Goal: Task Accomplishment & Management: Manage account settings

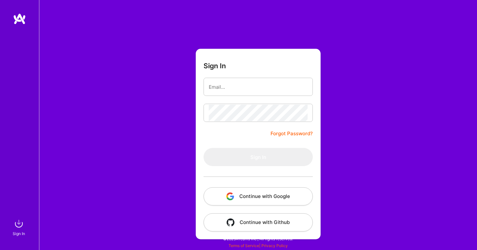
click at [257, 196] on button "Continue with Google" at bounding box center [258, 196] width 109 height 18
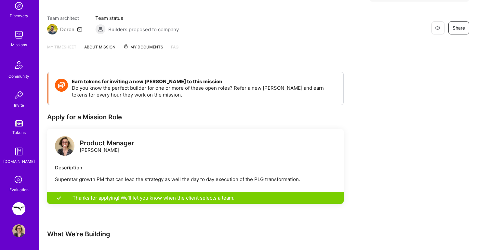
scroll to position [74, 0]
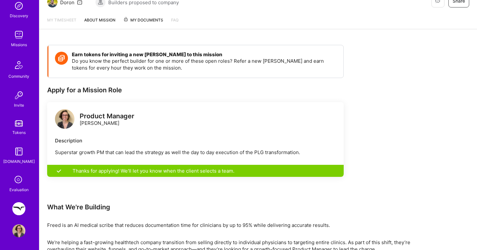
click at [21, 211] on img at bounding box center [18, 208] width 13 height 13
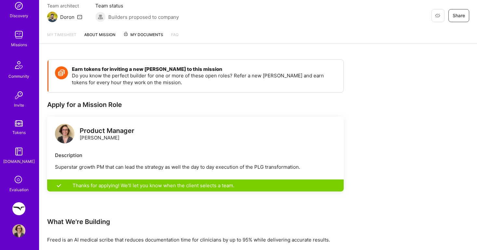
scroll to position [0, 0]
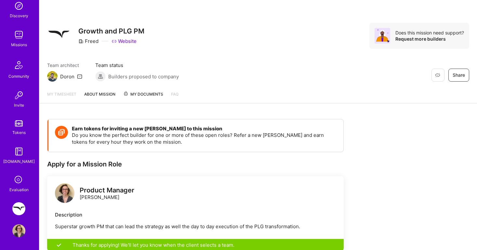
click at [63, 94] on link "My timesheet" at bounding box center [61, 97] width 29 height 12
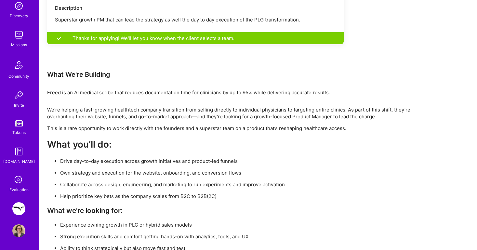
scroll to position [231, 0]
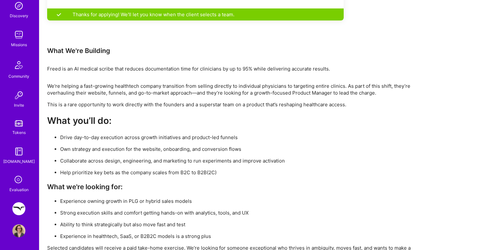
click at [21, 212] on img at bounding box center [18, 208] width 13 height 13
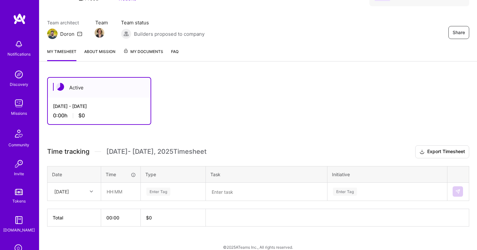
scroll to position [51, 0]
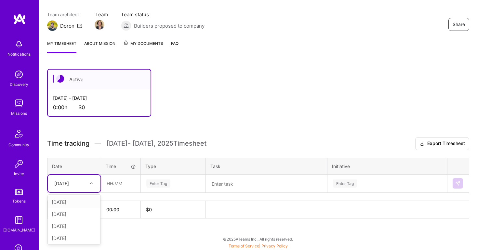
click at [91, 183] on icon at bounding box center [91, 183] width 3 height 3
click at [73, 214] on div "[DATE]" at bounding box center [74, 214] width 53 height 12
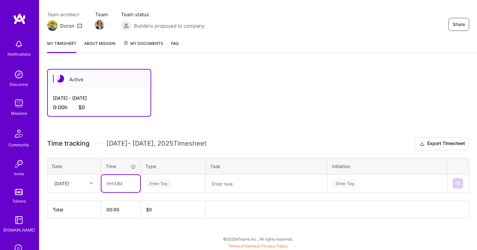
click at [117, 184] on input "text" at bounding box center [120, 183] width 39 height 17
type input "08:00"
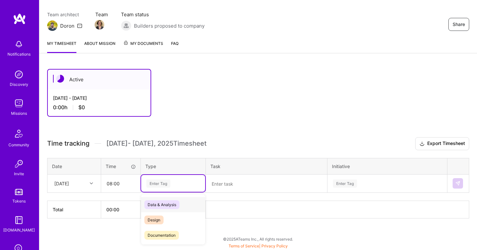
click at [161, 182] on div "Enter Tag" at bounding box center [158, 184] width 24 height 10
type input "o"
type input "p"
click at [166, 211] on div "Other" at bounding box center [173, 213] width 64 height 15
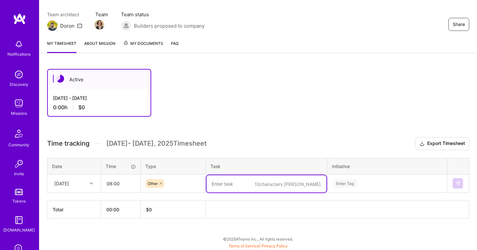
click at [233, 185] on textarea at bounding box center [266, 183] width 120 height 17
type textarea "Onboarding"
click at [354, 185] on div "Enter Tag" at bounding box center [387, 183] width 119 height 17
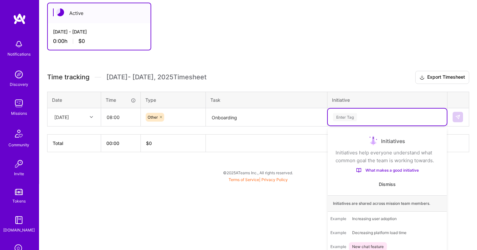
scroll to position [51, 0]
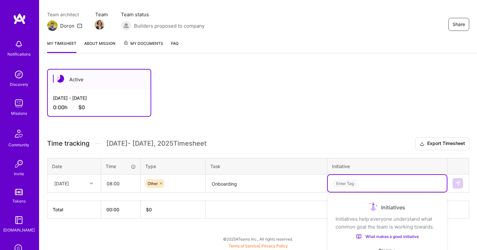
click at [371, 79] on div "Active [DATE] - [DATE] 0:00 h $0 Time tracking [DATE] - [DATE] Timesheet Export…" at bounding box center [258, 155] width 438 height 189
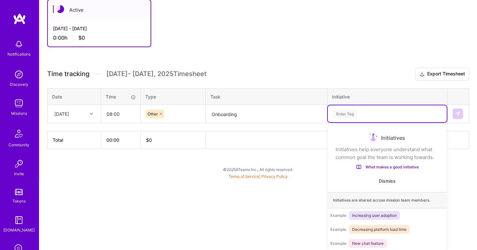
click at [347, 122] on div "Use Up and Down to choose options, press Enter to select the currently focused …" at bounding box center [387, 113] width 119 height 17
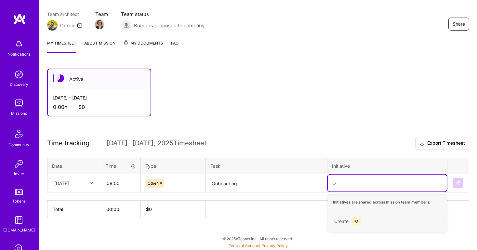
scroll to position [51, 0]
type input "Onboarding"
click at [365, 132] on div "Active [DATE] - [DATE] 0:00 h $0 Time tracking [DATE] - [DATE] Timesheet Export…" at bounding box center [258, 155] width 438 height 189
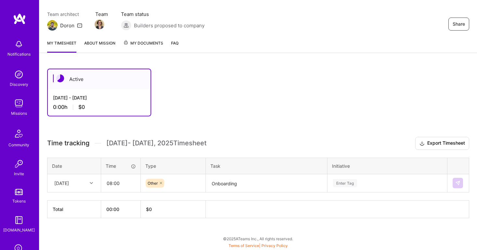
click at [352, 185] on div "Enter Tag" at bounding box center [387, 183] width 119 height 17
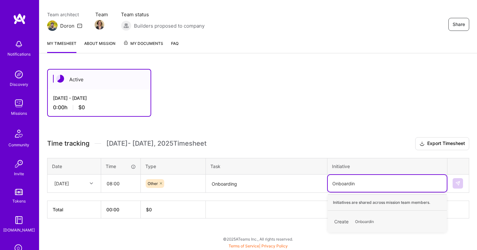
type input "Onboarding"
click at [363, 224] on span "Onboarding" at bounding box center [366, 221] width 28 height 9
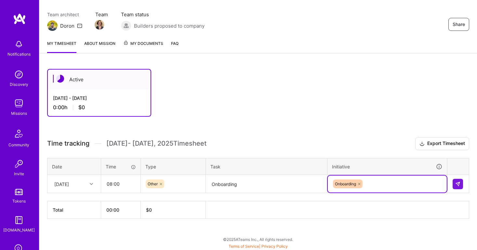
scroll to position [51, 0]
click at [460, 183] on button at bounding box center [458, 184] width 10 height 10
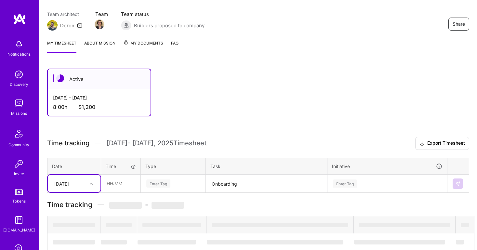
scroll to position [70, 0]
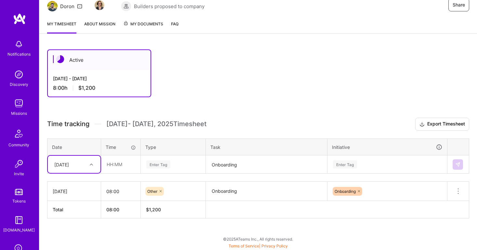
click at [86, 164] on div "[DATE]" at bounding box center [69, 164] width 36 height 11
click at [75, 194] on div "[DATE]" at bounding box center [74, 195] width 53 height 12
click at [120, 168] on input "text" at bounding box center [120, 164] width 39 height 17
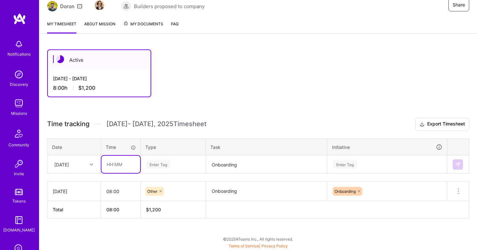
type input "08:00"
click at [162, 164] on div "Enter Tag" at bounding box center [158, 164] width 24 height 10
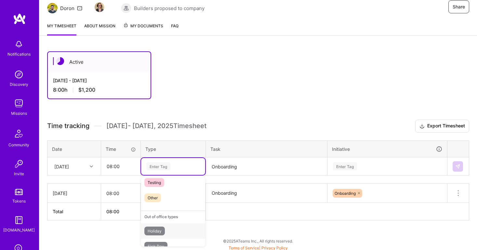
scroll to position [173, 0]
click at [153, 212] on span "Other" at bounding box center [152, 213] width 17 height 9
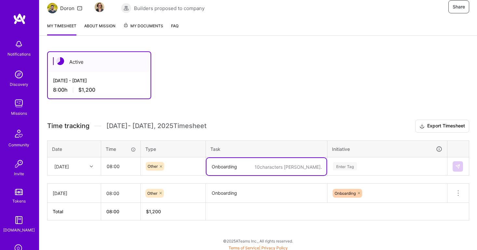
click at [240, 169] on textarea "Onboarding" at bounding box center [266, 166] width 120 height 17
type textarea "Onboarding"
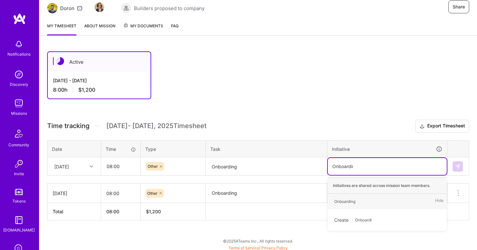
type input "Onboarding"
click at [376, 198] on div "Onboarding Hide" at bounding box center [387, 201] width 119 height 15
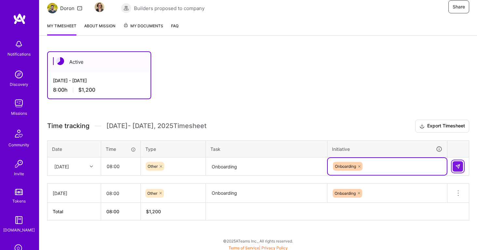
click at [460, 166] on button at bounding box center [458, 166] width 10 height 10
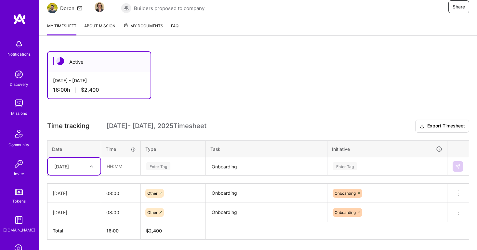
scroll to position [89, 0]
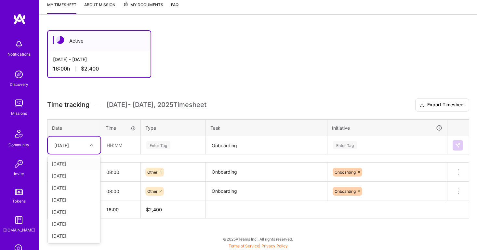
click at [93, 145] on icon at bounding box center [91, 145] width 3 height 3
click at [73, 189] on div "[DATE]" at bounding box center [74, 188] width 53 height 12
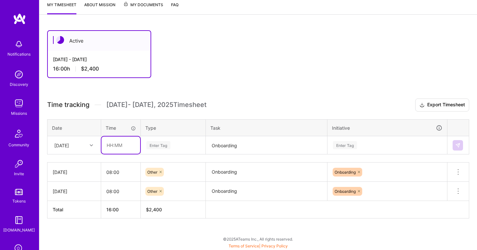
click at [118, 147] on input "text" at bounding box center [120, 145] width 39 height 17
type input "08:00"
click at [162, 144] on div "Enter Tag" at bounding box center [158, 145] width 24 height 10
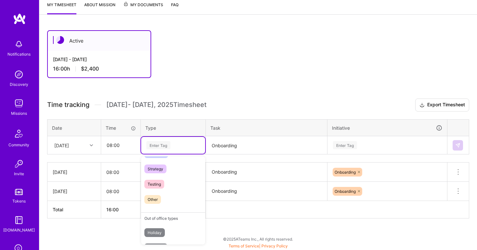
scroll to position [164, 0]
click at [163, 193] on div "Other" at bounding box center [173, 200] width 64 height 15
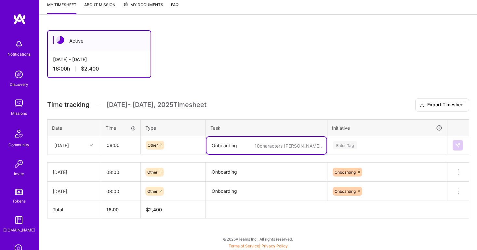
click at [231, 146] on textarea "Onboarding" at bounding box center [266, 145] width 120 height 17
type textarea "Onboarding"
click at [352, 146] on div "Enter Tag" at bounding box center [345, 145] width 24 height 10
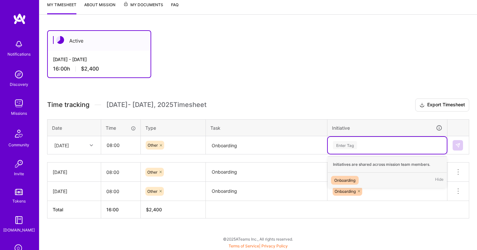
click at [351, 178] on div "Onboarding" at bounding box center [344, 180] width 21 height 7
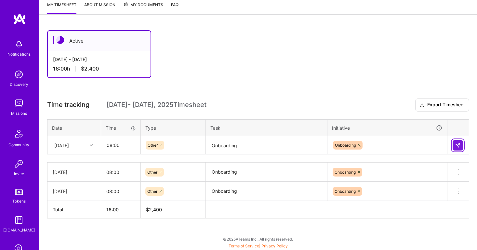
click at [462, 144] on button at bounding box center [458, 145] width 10 height 10
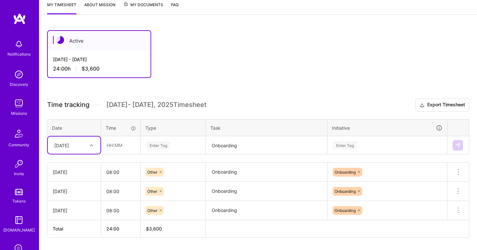
scroll to position [99, 0]
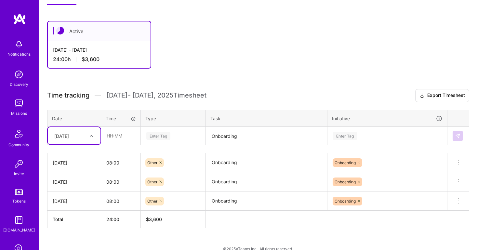
click at [93, 141] on div "[DATE]" at bounding box center [74, 135] width 53 height 17
click at [73, 189] on div "[DATE]" at bounding box center [74, 190] width 53 height 12
click at [117, 135] on input "text" at bounding box center [120, 135] width 39 height 17
type input "08:00"
click at [157, 136] on div "Enter Tag" at bounding box center [158, 136] width 24 height 10
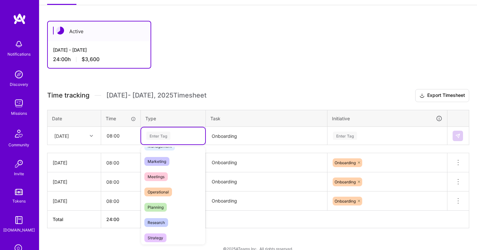
scroll to position [185, 0]
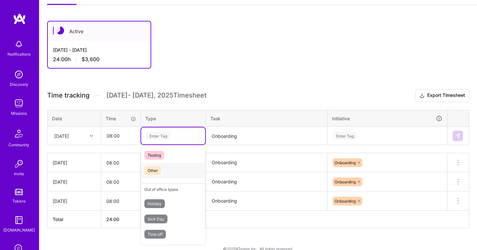
click at [157, 169] on span "Other" at bounding box center [152, 170] width 17 height 9
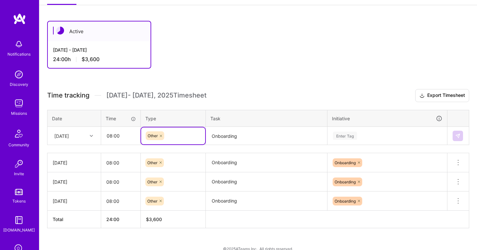
click at [230, 134] on textarea "Onboarding" at bounding box center [266, 135] width 120 height 17
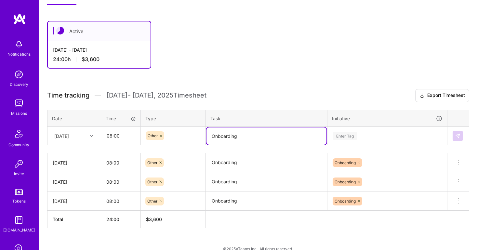
type textarea "Onboarding"
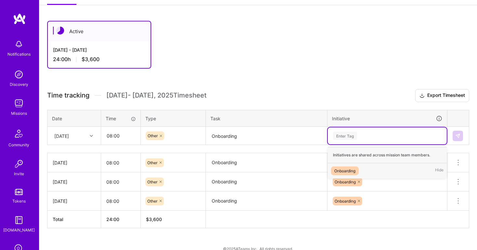
click at [351, 135] on div "Enter Tag" at bounding box center [345, 136] width 24 height 10
click at [346, 166] on span "Onboarding" at bounding box center [345, 170] width 28 height 9
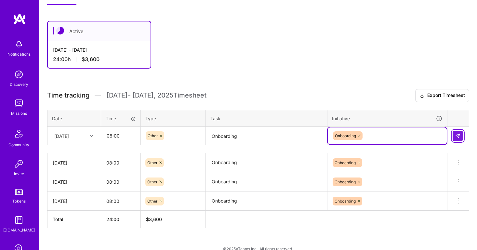
click at [460, 134] on button at bounding box center [458, 136] width 10 height 10
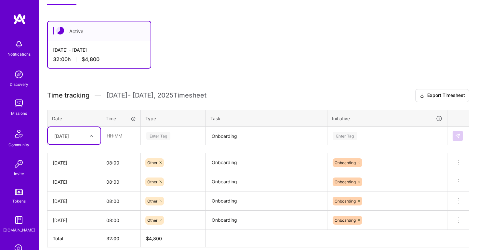
scroll to position [128, 0]
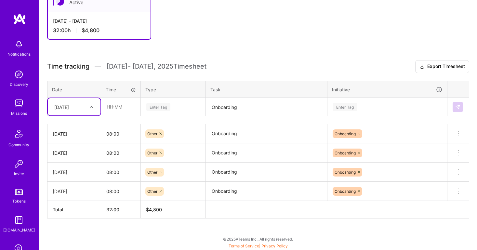
click at [91, 108] on icon at bounding box center [91, 106] width 3 height 3
click at [74, 126] on div "[DATE]" at bounding box center [74, 125] width 53 height 12
click at [86, 108] on div "[DATE]" at bounding box center [69, 106] width 36 height 11
click at [75, 194] on div "[DATE]" at bounding box center [74, 198] width 53 height 12
click at [119, 109] on input "text" at bounding box center [120, 106] width 39 height 17
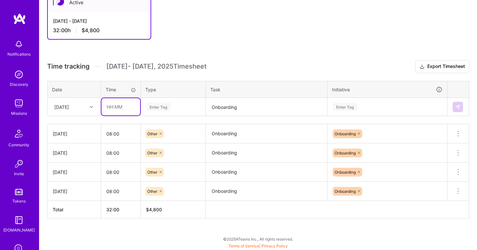
type input "08:00"
click at [157, 108] on div "Enter Tag" at bounding box center [158, 107] width 24 height 10
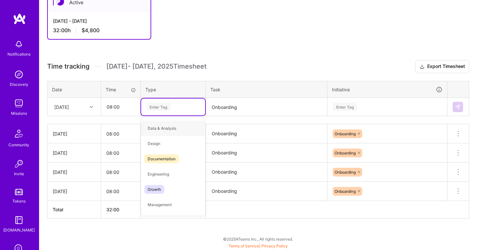
type input "o"
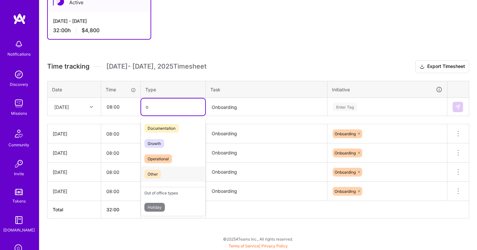
click at [164, 171] on div "Other" at bounding box center [173, 173] width 64 height 15
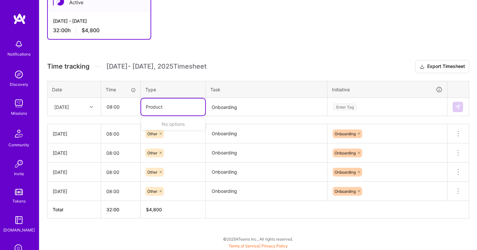
type input "Product"
click at [272, 67] on h3 "Time tracking [DATE] - [DATE] Timesheet Export Timesheet" at bounding box center [258, 66] width 422 height 13
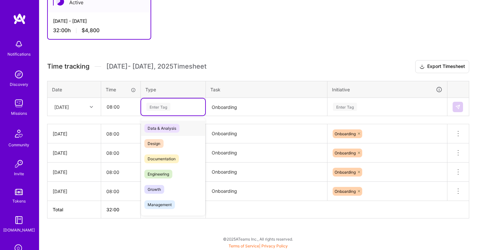
click at [155, 107] on div "Enter Tag" at bounding box center [158, 107] width 24 height 10
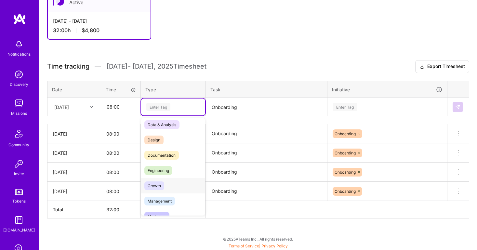
click at [170, 182] on div "Growth" at bounding box center [173, 185] width 64 height 15
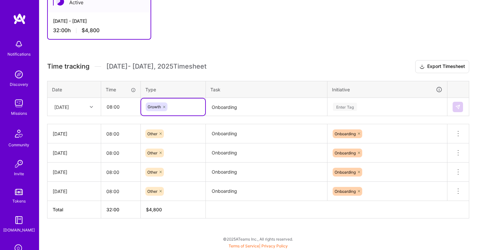
click at [244, 109] on textarea "Onboarding" at bounding box center [266, 107] width 120 height 17
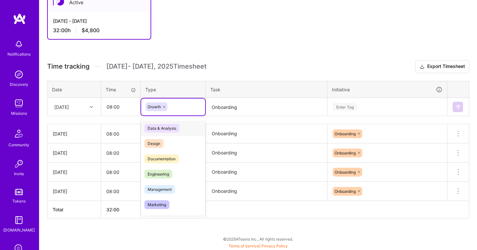
click at [178, 106] on div "Growth" at bounding box center [173, 106] width 55 height 9
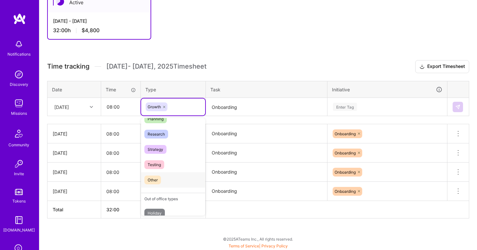
scroll to position [109, 0]
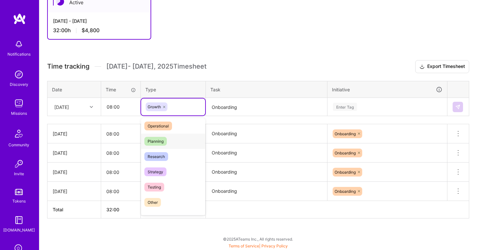
click at [180, 140] on div "Planning" at bounding box center [173, 141] width 64 height 15
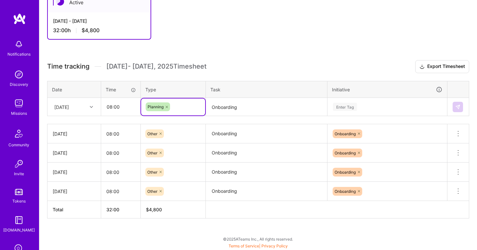
click at [272, 52] on div "Active [DATE] - [DATE] 32:00 h $4,800 Time tracking [DATE] - [DATE] Timesheet E…" at bounding box center [258, 117] width 438 height 266
click at [181, 102] on div "Planning" at bounding box center [173, 106] width 55 height 9
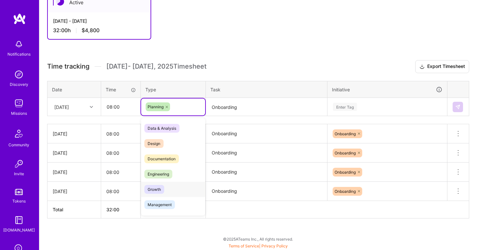
click at [168, 185] on div "Growth" at bounding box center [173, 189] width 64 height 15
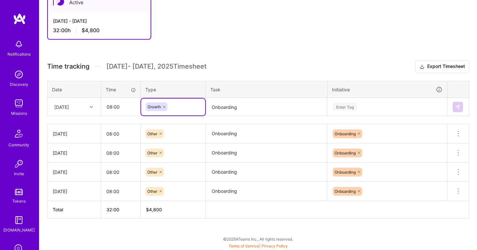
click at [268, 47] on div "Active [DATE] - [DATE] 32:00 h $4,800 Time tracking [DATE] - [DATE] Timesheet E…" at bounding box center [258, 117] width 438 height 266
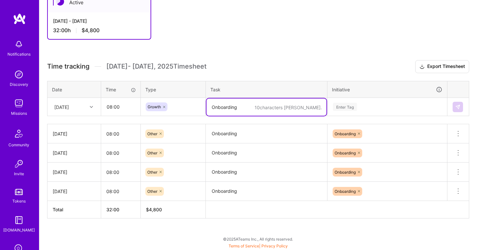
click at [233, 110] on textarea "Onboarding" at bounding box center [266, 107] width 120 height 17
click at [224, 114] on textarea at bounding box center [266, 107] width 120 height 17
type textarea "m"
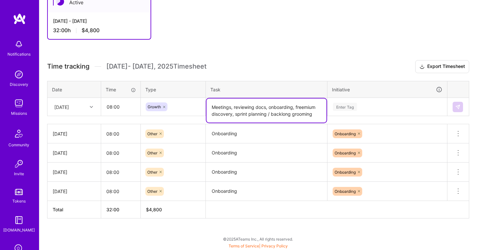
type textarea "Meetings, reviewing docs, onboarding, freemium discovery, sprint planning / bac…"
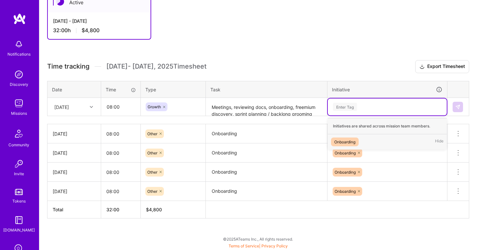
click at [353, 104] on div "Enter Tag" at bounding box center [345, 107] width 24 height 10
type input "Growth"
click at [371, 146] on span "Growth" at bounding box center [362, 145] width 20 height 9
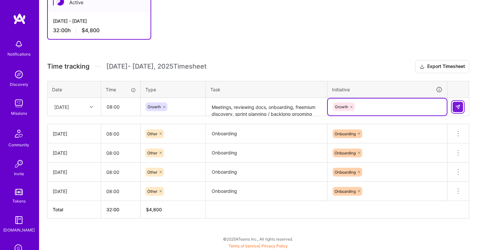
click at [462, 104] on button at bounding box center [458, 107] width 10 height 10
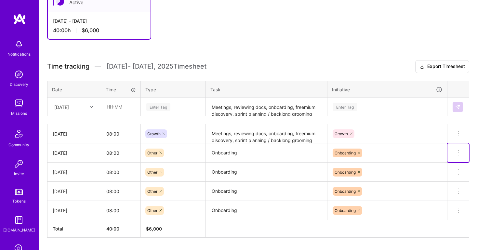
click at [460, 154] on icon at bounding box center [458, 153] width 8 height 8
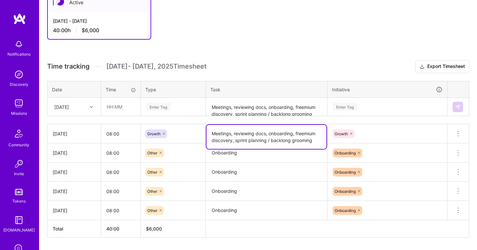
drag, startPoint x: 318, startPoint y: 141, endPoint x: 212, endPoint y: 125, distance: 107.5
click at [212, 125] on textarea "Meetings, reviewing docs, onboarding, freemium discovery, sprint planning / bac…" at bounding box center [266, 137] width 120 height 24
click at [69, 106] on div "[DATE]" at bounding box center [61, 106] width 15 height 7
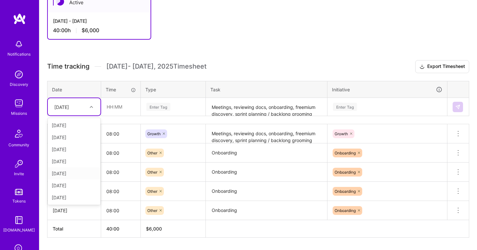
click at [75, 171] on div "[DATE]" at bounding box center [74, 173] width 53 height 12
click at [119, 112] on input "text" at bounding box center [120, 106] width 39 height 17
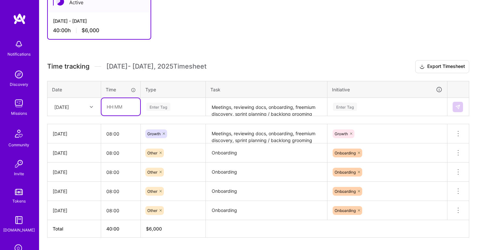
type input "08:00"
click at [161, 102] on div "Enter Tag" at bounding box center [173, 107] width 64 height 17
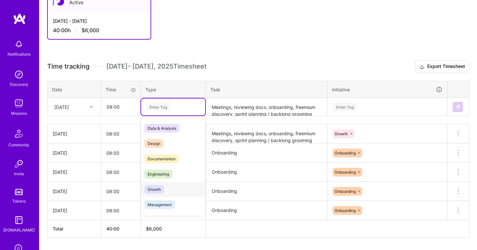
click at [170, 188] on div "Growth" at bounding box center [173, 189] width 64 height 15
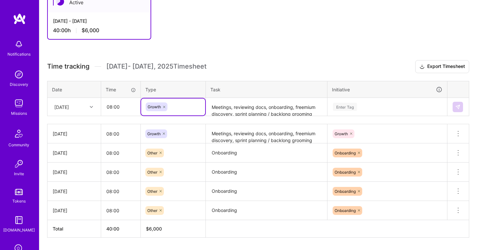
click at [232, 108] on textarea "Meetings, reviewing docs, onboarding, freemium discovery, sprint planning / bac…" at bounding box center [266, 107] width 120 height 17
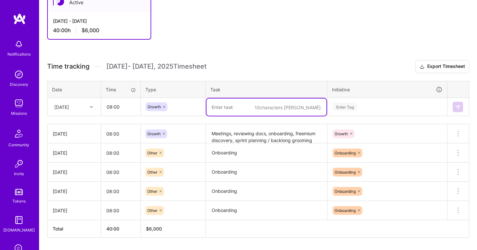
paste textarea "Meetings, reviewing docs, onboarding, freemium discovery, sprint planning / bac…"
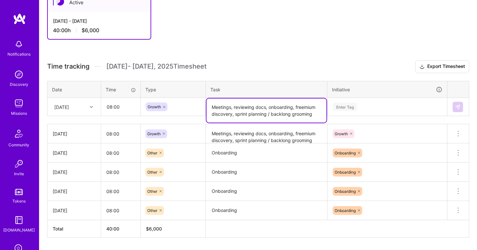
click at [308, 109] on textarea "Meetings, reviewing docs, onboarding, freemium discovery, sprint planning / bac…" at bounding box center [266, 111] width 120 height 24
click at [310, 108] on textarea "Meetings, reviewing docs, onboarding, discovery, sprint planning / backlong gro…" at bounding box center [266, 111] width 120 height 24
click at [250, 116] on textarea "Meetings, reviewing docs, onboarding, sprint planning / backlong grooming" at bounding box center [266, 111] width 120 height 24
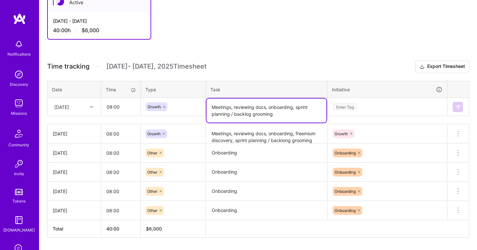
type textarea "Meetings, reviewing docs, onboarding, sprint planning / backlog grooming"
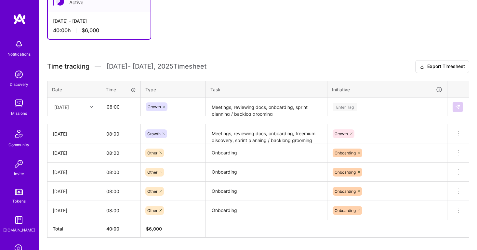
click at [313, 66] on h3 "Time tracking [DATE] - [DATE] Timesheet Export Timesheet" at bounding box center [258, 66] width 422 height 13
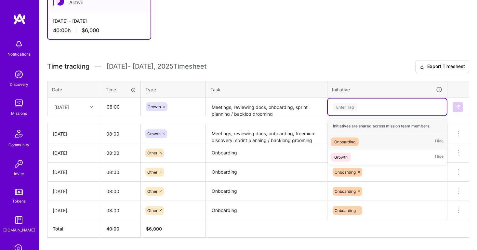
click at [348, 110] on div "Enter Tag" at bounding box center [345, 107] width 24 height 10
click at [343, 157] on div "Growth" at bounding box center [340, 157] width 13 height 7
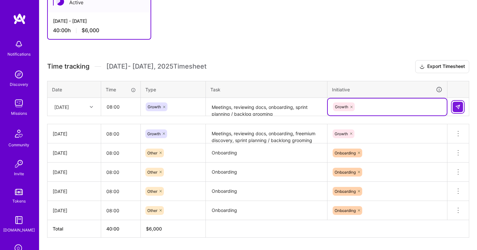
click at [458, 105] on img at bounding box center [457, 106] width 5 height 5
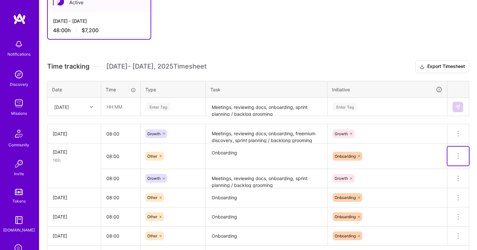
click at [456, 156] on icon at bounding box center [458, 156] width 8 height 8
click at [441, 168] on button "Delete row" at bounding box center [442, 167] width 34 height 16
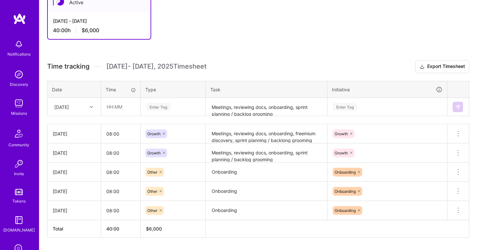
click at [87, 106] on div at bounding box center [92, 107] width 10 height 8
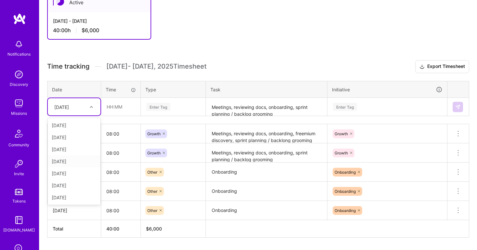
click at [70, 161] on div "[DATE]" at bounding box center [74, 161] width 53 height 12
click at [122, 110] on input "text" at bounding box center [120, 106] width 39 height 17
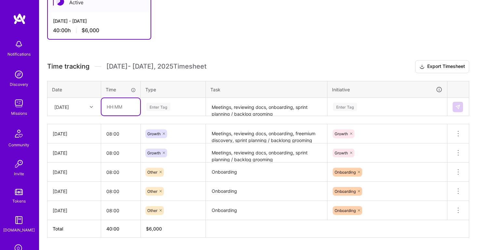
type input "08:00"
click at [164, 106] on div "Enter Tag" at bounding box center [158, 107] width 24 height 10
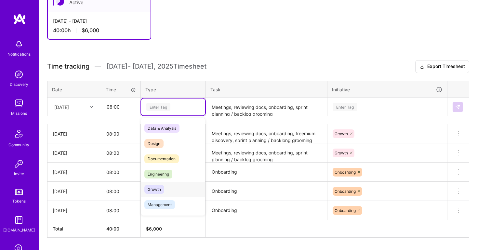
click at [167, 189] on div "Growth" at bounding box center [173, 189] width 64 height 15
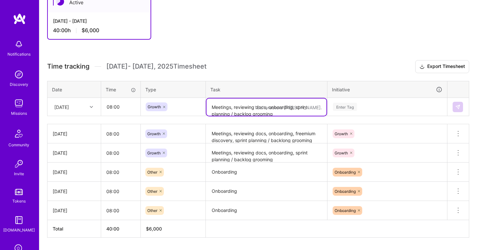
click at [225, 110] on textarea "Meetings, reviewing docs, onboarding, sprint planning / backlog grooming" at bounding box center [266, 107] width 120 height 17
paste textarea "Meetings, reviewing docs, onboarding, freemium discovery, sprint planning / bac…"
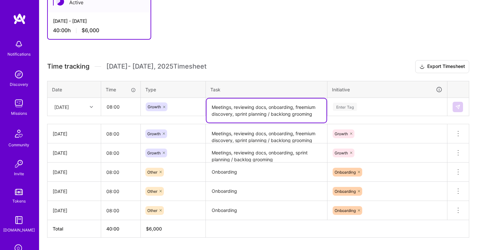
drag, startPoint x: 316, startPoint y: 114, endPoint x: 297, endPoint y: 108, distance: 20.2
click at [297, 108] on textarea "Meetings, reviewing docs, onboarding, freemium discovery, sprint planning / bac…" at bounding box center [266, 111] width 120 height 24
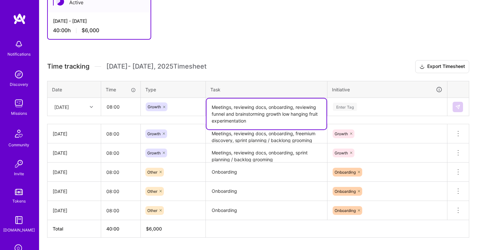
type textarea "Meetings, reviewing docs, onboarding, reviewing funnel and brainstorming growth…"
click at [327, 77] on div "Time tracking [DATE] - [DATE] Timesheet Export Timesheet Date Time Type Task In…" at bounding box center [258, 149] width 422 height 178
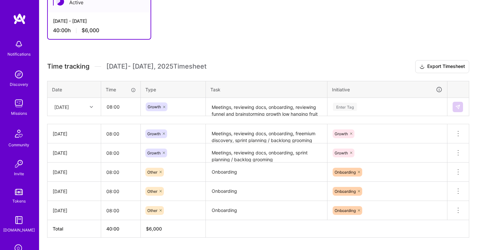
click at [343, 104] on div "Enter Tag" at bounding box center [345, 107] width 24 height 10
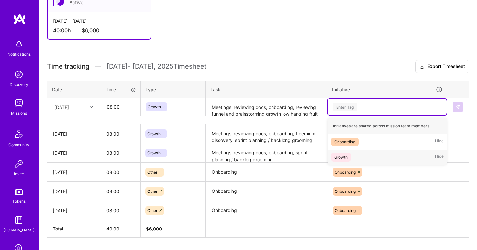
click at [358, 153] on div "Growth Hide" at bounding box center [387, 157] width 119 height 15
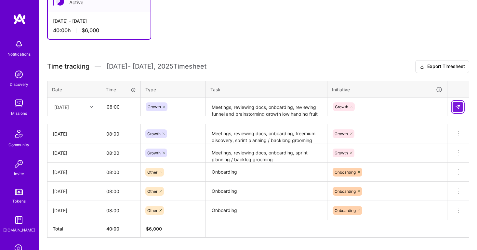
click at [457, 107] on img at bounding box center [457, 106] width 5 height 5
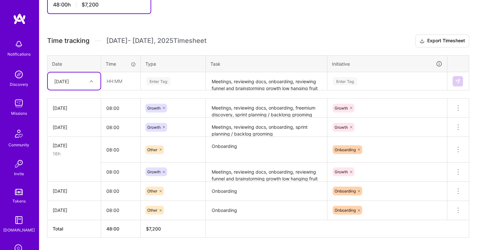
scroll to position [154, 0]
click at [457, 152] on span at bounding box center [458, 151] width 8 height 6
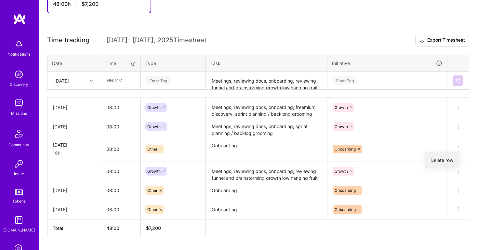
click at [447, 160] on button "Delete row" at bounding box center [442, 160] width 34 height 16
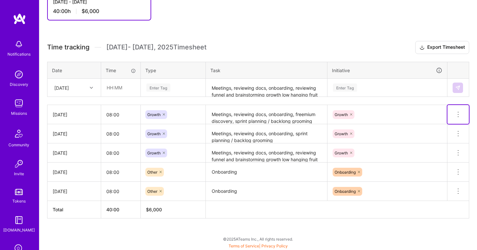
click at [457, 114] on icon at bounding box center [458, 115] width 8 height 8
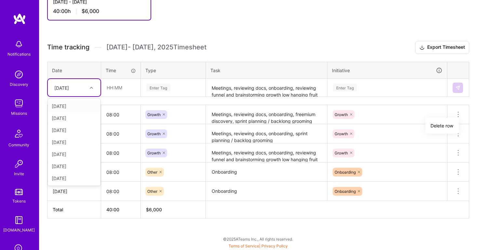
click at [91, 87] on icon at bounding box center [91, 87] width 3 height 3
click at [71, 140] on div "[DATE]" at bounding box center [74, 142] width 53 height 12
click at [239, 137] on textarea "Meetings, reviewing docs, onboarding, sprint planning / backlog grooming" at bounding box center [266, 134] width 120 height 18
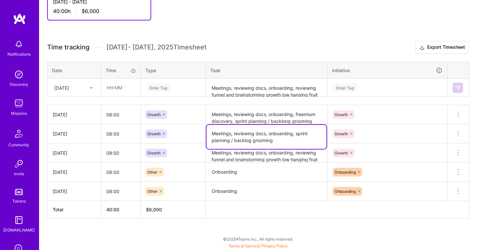
click at [239, 137] on textarea "Meetings, reviewing docs, onboarding, sprint planning / backlog grooming" at bounding box center [266, 137] width 120 height 24
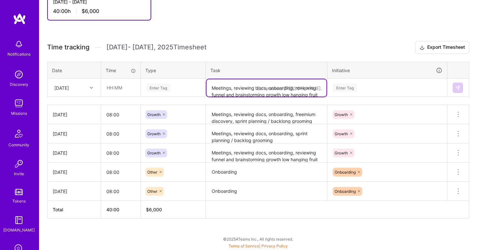
click at [232, 88] on textarea "Meetings, reviewing docs, onboarding, reviewing funnel and brainstorming growth…" at bounding box center [266, 87] width 120 height 17
paste textarea "Meetings, reviewing docs, onboarding, sprint planning / backlog grooming"
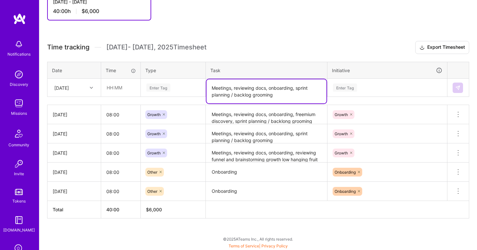
type textarea "Meetings, reviewing docs, onboarding, sprint planning / backlog grooming"
click at [151, 87] on div "Enter Tag" at bounding box center [158, 88] width 24 height 10
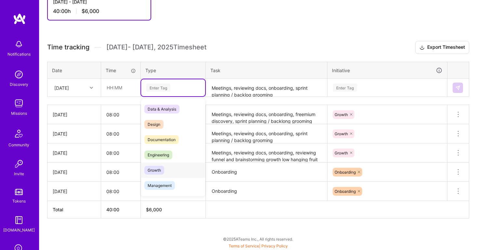
click at [161, 166] on span "Growth" at bounding box center [154, 170] width 20 height 9
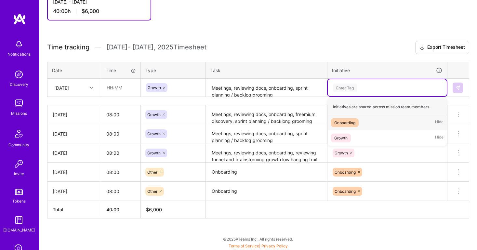
click at [355, 84] on div "Enter Tag" at bounding box center [345, 88] width 24 height 10
click at [349, 138] on span "Growth" at bounding box center [341, 138] width 20 height 9
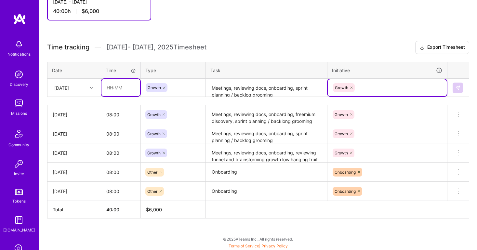
click at [119, 89] on input "text" at bounding box center [120, 87] width 39 height 17
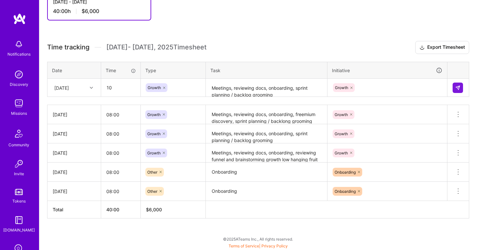
type input "10:00"
click at [240, 47] on h3 "Time tracking [DATE] - [DATE] Timesheet Export Timesheet" at bounding box center [258, 47] width 422 height 13
click at [457, 87] on img at bounding box center [457, 87] width 5 height 5
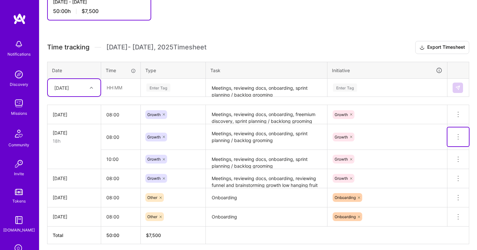
click at [462, 138] on button at bounding box center [457, 136] width 21 height 19
click at [436, 149] on button "Delete row" at bounding box center [442, 148] width 34 height 16
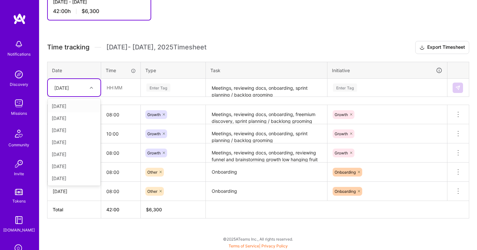
click at [91, 87] on icon at bounding box center [91, 87] width 3 height 3
click at [73, 142] on div "[DATE]" at bounding box center [74, 142] width 53 height 12
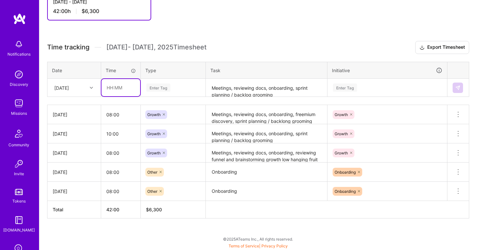
click at [116, 89] on input "text" at bounding box center [120, 87] width 39 height 17
type input "10:00"
click at [158, 91] on div "Enter Tag" at bounding box center [158, 88] width 24 height 10
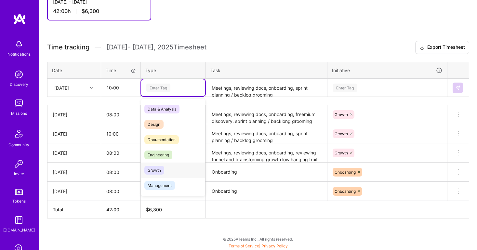
click at [166, 167] on div "Growth" at bounding box center [173, 170] width 64 height 15
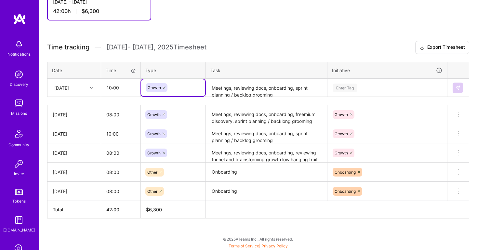
click at [345, 83] on div "Enter Tag" at bounding box center [387, 87] width 119 height 17
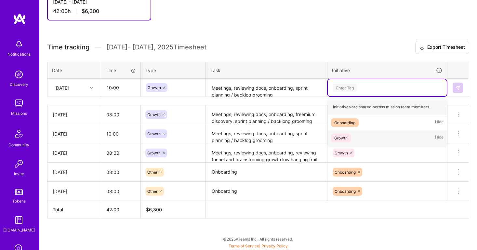
click at [347, 135] on div "Growth" at bounding box center [340, 138] width 13 height 7
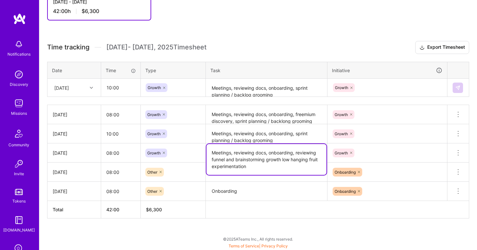
click at [255, 160] on textarea "Meetings, reviewing docs, onboarding, reviewing funnel and brainstorming growth…" at bounding box center [266, 159] width 120 height 31
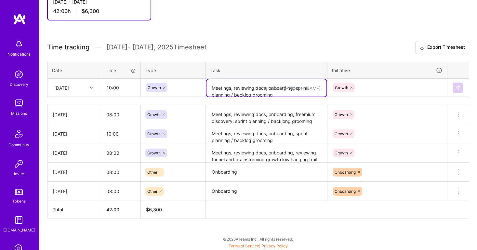
click at [222, 87] on textarea "Meetings, reviewing docs, onboarding, sprint planning / backlog grooming" at bounding box center [266, 87] width 120 height 17
paste textarea "Meetings, reviewing docs, onboarding, reviewing funnel and brainstorming growth…"
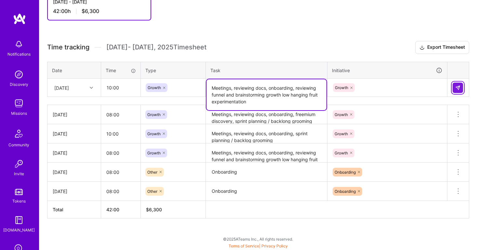
type textarea "Meetings, reviewing docs, onboarding, reviewing funnel and brainstorming growth…"
click at [460, 89] on img at bounding box center [457, 87] width 5 height 5
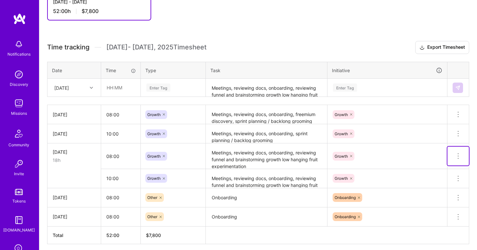
click at [457, 151] on button at bounding box center [457, 156] width 21 height 19
click at [444, 161] on button "Delete row" at bounding box center [442, 167] width 34 height 16
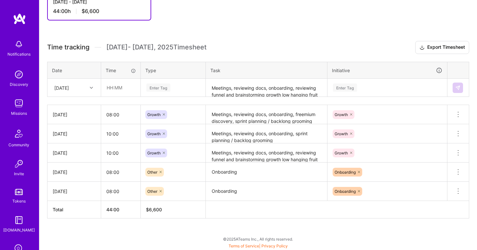
click at [81, 86] on div "[DATE]" at bounding box center [69, 87] width 36 height 11
click at [71, 129] on div "[DATE]" at bounding box center [74, 130] width 53 height 12
click at [117, 88] on input "text" at bounding box center [120, 87] width 39 height 17
type input "05:00"
click at [165, 88] on div "Enter Tag" at bounding box center [158, 88] width 24 height 10
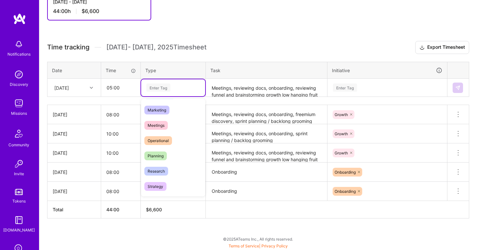
scroll to position [139, 0]
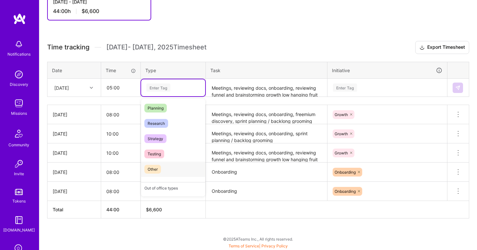
click at [166, 167] on div "Other" at bounding box center [173, 169] width 64 height 15
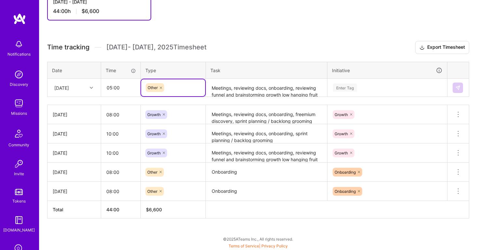
click at [222, 173] on textarea "Onboarding" at bounding box center [266, 172] width 120 height 18
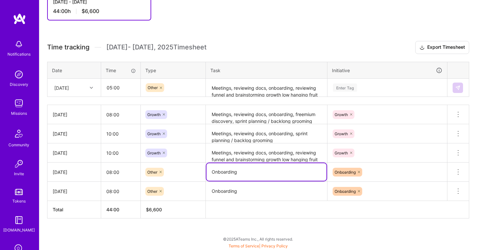
click at [222, 173] on textarea "Onboarding" at bounding box center [266, 172] width 120 height 18
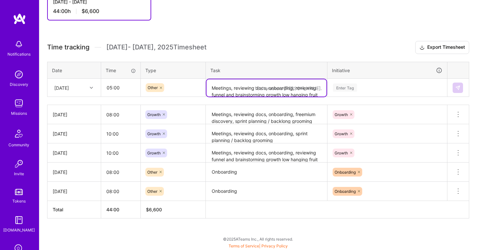
click at [229, 89] on textarea "Meetings, reviewing docs, onboarding, reviewing funnel and brainstorming growth…" at bounding box center [266, 87] width 120 height 17
paste textarea "Onboarding"
type textarea "Onboarding"
click at [347, 89] on div "Enter Tag" at bounding box center [345, 88] width 24 height 10
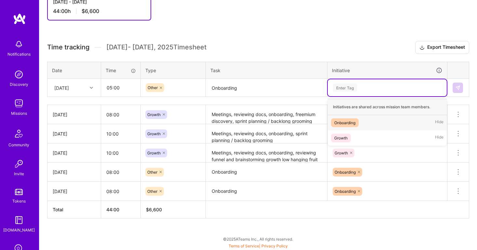
click at [350, 124] on div "Onboarding" at bounding box center [344, 122] width 21 height 7
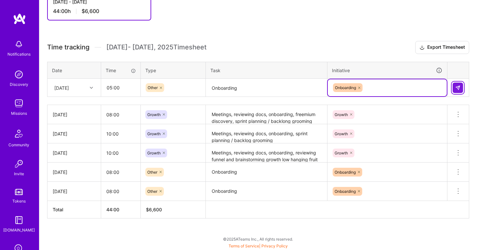
click at [457, 87] on img at bounding box center [457, 87] width 5 height 5
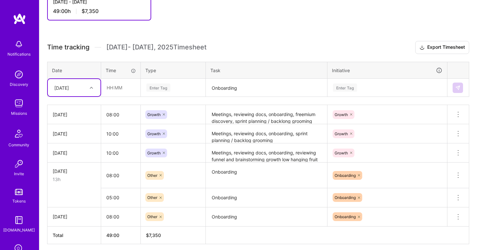
click at [86, 88] on div "[DATE]" at bounding box center [69, 87] width 36 height 11
click at [78, 116] on div "[DATE]" at bounding box center [74, 118] width 53 height 12
click at [113, 89] on input "text" at bounding box center [120, 87] width 39 height 17
type input "05:00"
click at [128, 120] on input "08:00" at bounding box center [120, 114] width 39 height 17
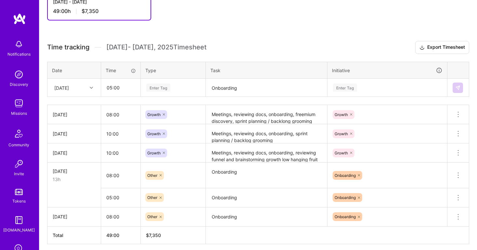
click at [158, 88] on div "Enter Tag" at bounding box center [158, 88] width 24 height 10
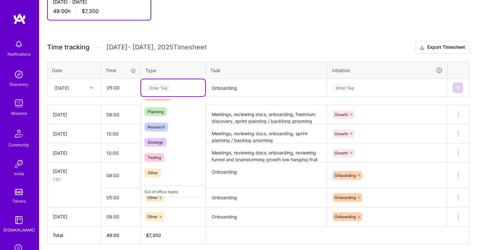
scroll to position [185, 0]
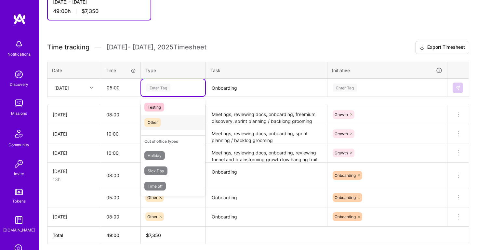
click at [164, 115] on div "Other" at bounding box center [173, 122] width 64 height 15
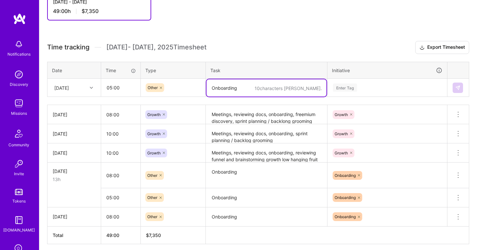
click at [224, 88] on textarea "Onboarding" at bounding box center [266, 87] width 120 height 17
paste textarea "Onboarding"
type textarea "Onboarding"
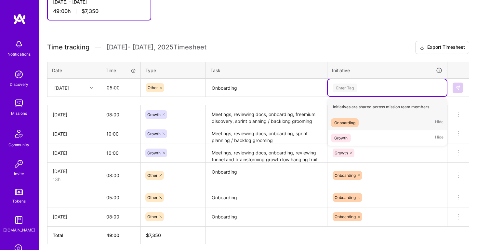
click at [354, 89] on div "Enter Tag" at bounding box center [345, 88] width 24 height 10
click at [355, 123] on div "Onboarding" at bounding box center [344, 122] width 21 height 7
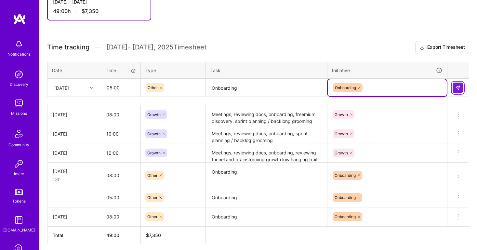
click at [461, 84] on button at bounding box center [458, 88] width 10 height 10
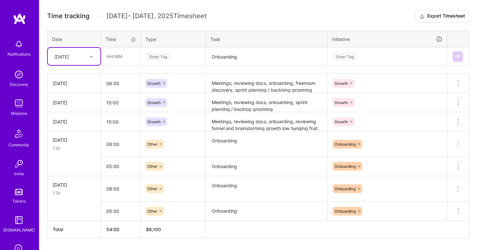
scroll to position [198, 0]
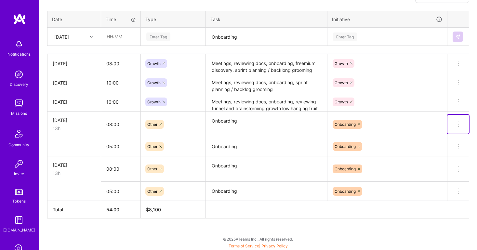
click at [457, 126] on icon at bounding box center [458, 124] width 8 height 8
click at [447, 134] on button "Delete row" at bounding box center [442, 135] width 34 height 16
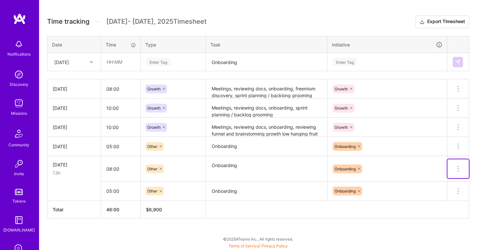
click at [458, 171] on icon at bounding box center [458, 171] width 1 height 1
click at [438, 181] on button "Delete row" at bounding box center [442, 180] width 34 height 16
